Goal: Book appointment/travel/reservation

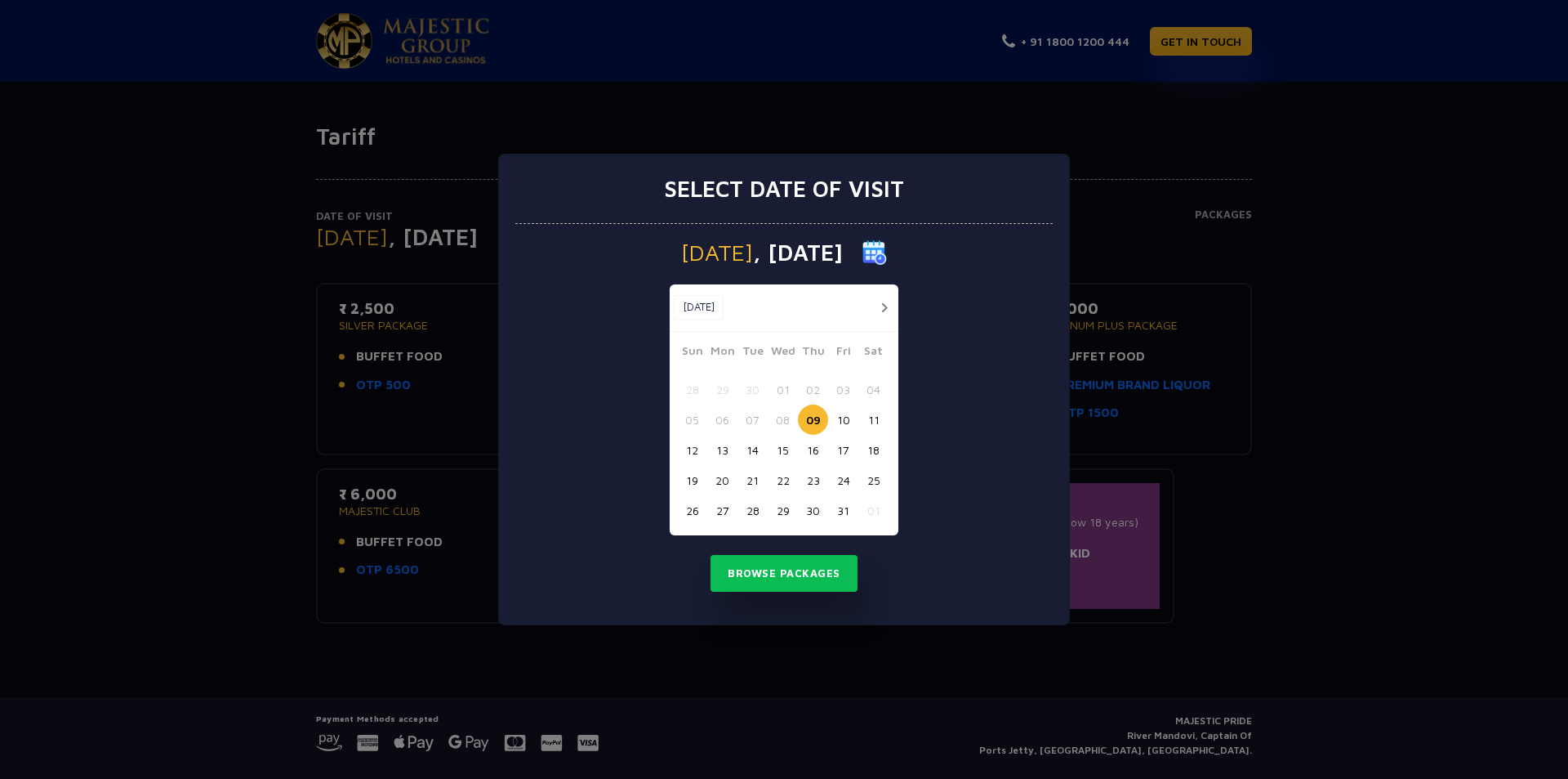
click at [877, 480] on button "25" at bounding box center [874, 480] width 31 height 31
click at [761, 571] on button "Browse Packages" at bounding box center [784, 573] width 147 height 37
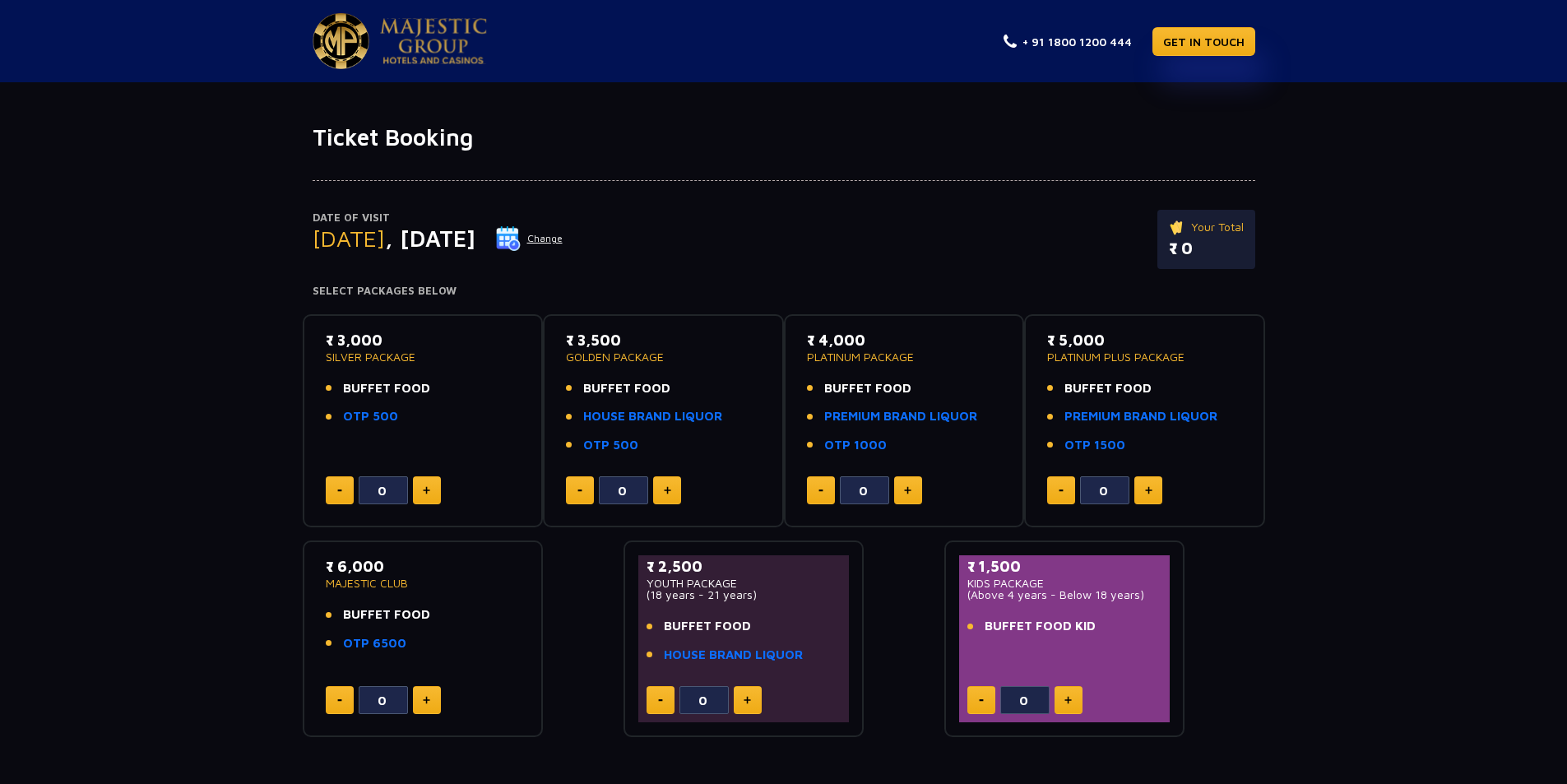
click at [670, 490] on img at bounding box center [667, 490] width 8 height 9
click at [411, 502] on div "₹ 3,000 SILVER PACKAGE BUFFET FOOD OTP 500 0 ₹ 3,500 GOLDEN PACKAGE BUFFET FOOD…" at bounding box center [784, 520] width 962 height 437
click at [674, 483] on button at bounding box center [667, 490] width 28 height 28
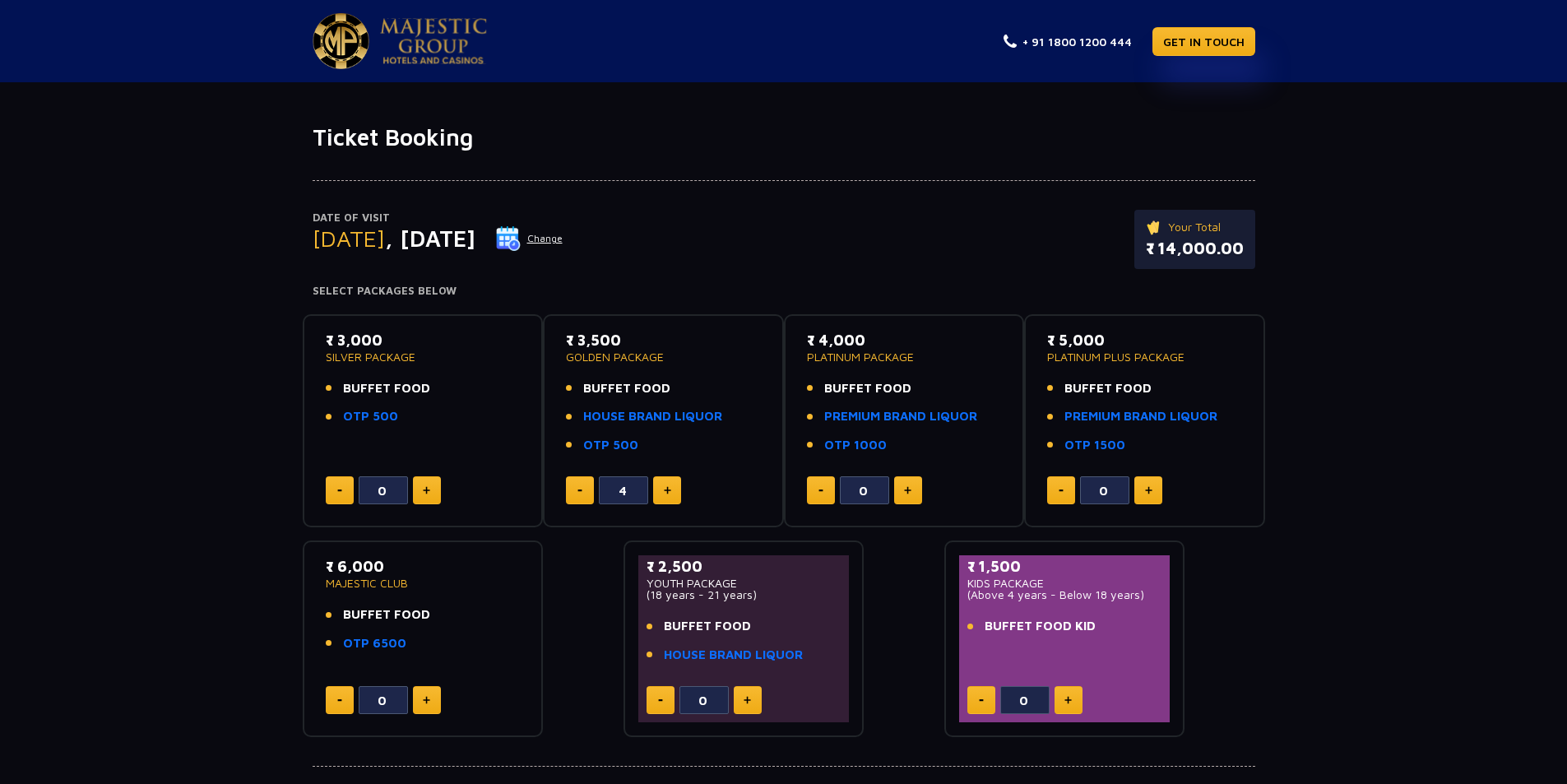
click at [674, 483] on button at bounding box center [667, 490] width 28 height 28
click at [673, 483] on button at bounding box center [667, 490] width 28 height 28
click at [672, 484] on button at bounding box center [667, 490] width 28 height 28
click at [672, 485] on button at bounding box center [667, 490] width 28 height 28
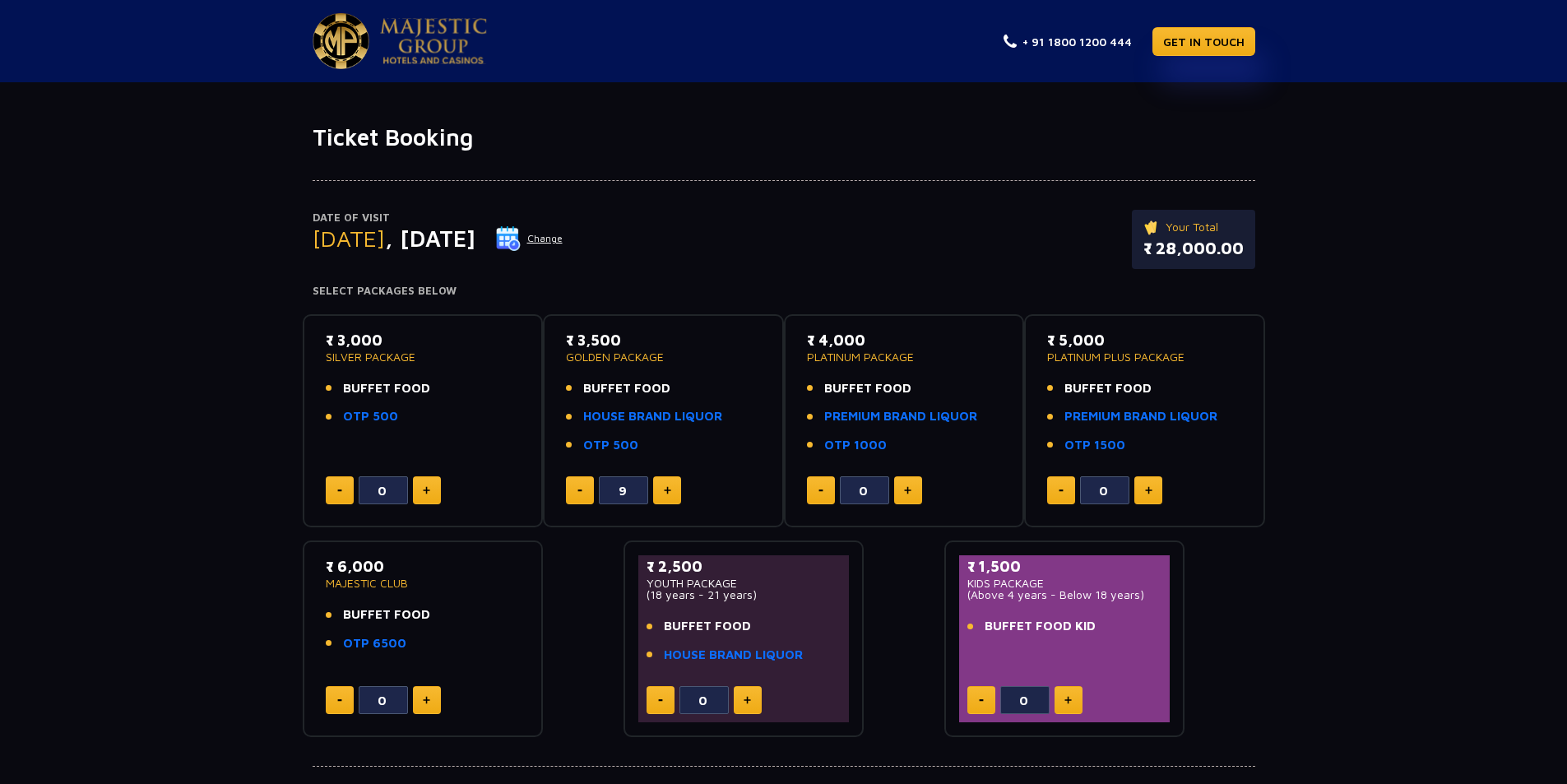
click at [672, 485] on button at bounding box center [667, 490] width 28 height 28
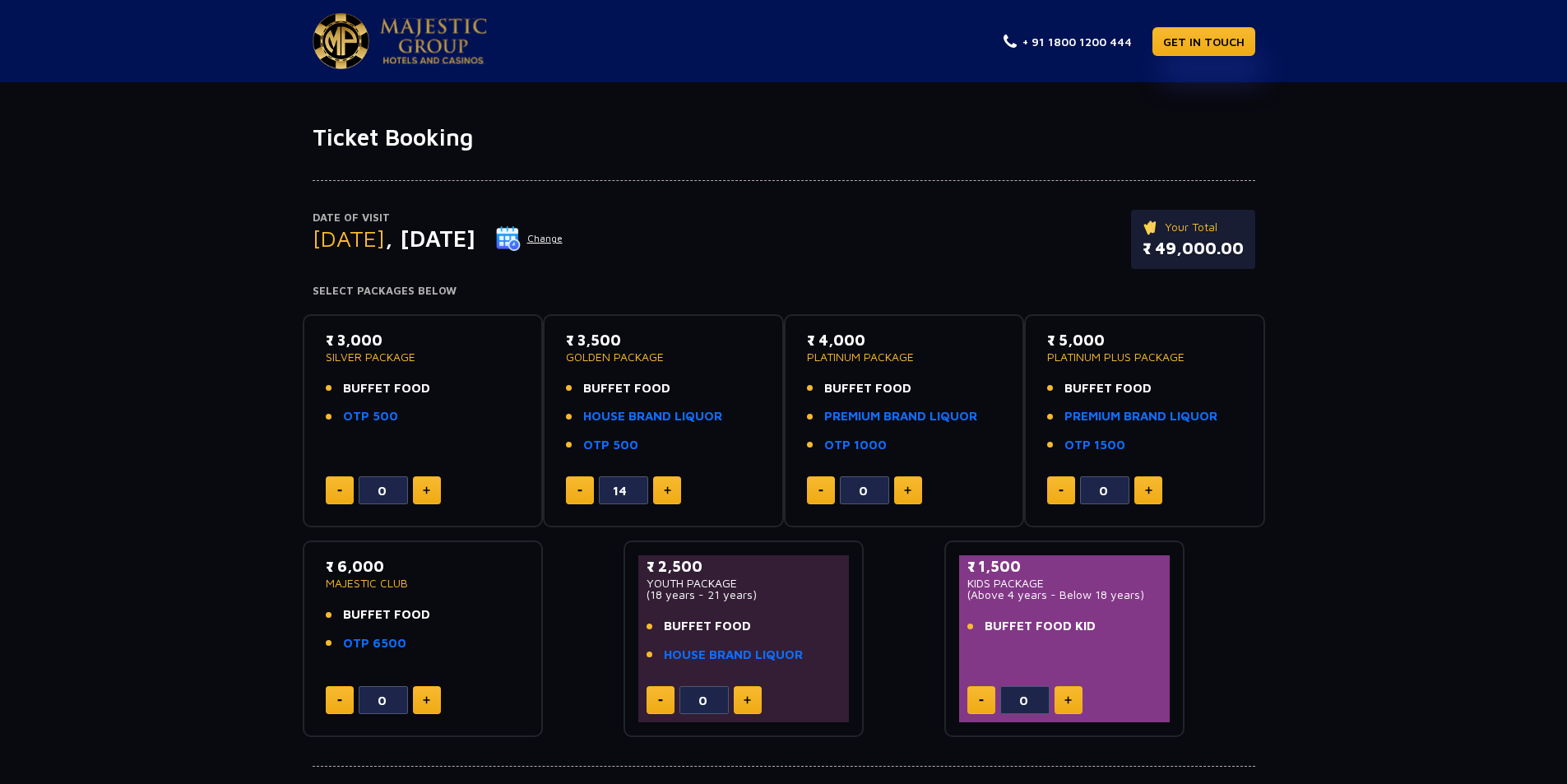
click at [672, 485] on button at bounding box center [667, 490] width 28 height 28
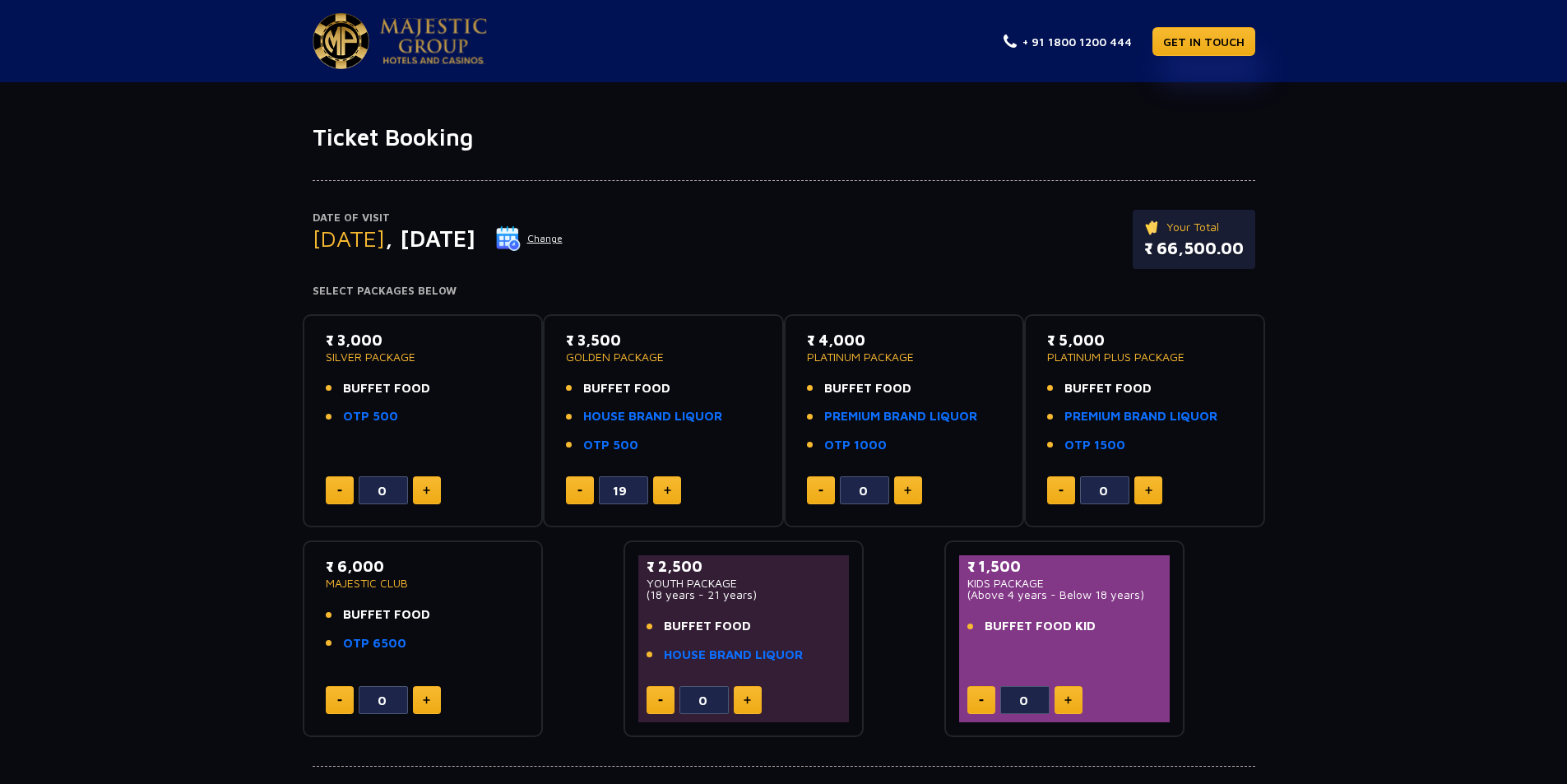
click at [672, 485] on button at bounding box center [667, 490] width 28 height 28
type input "20"
click at [1183, 45] on link "GET IN TOUCH" at bounding box center [1204, 42] width 103 height 29
